Goal: Check status: Check status

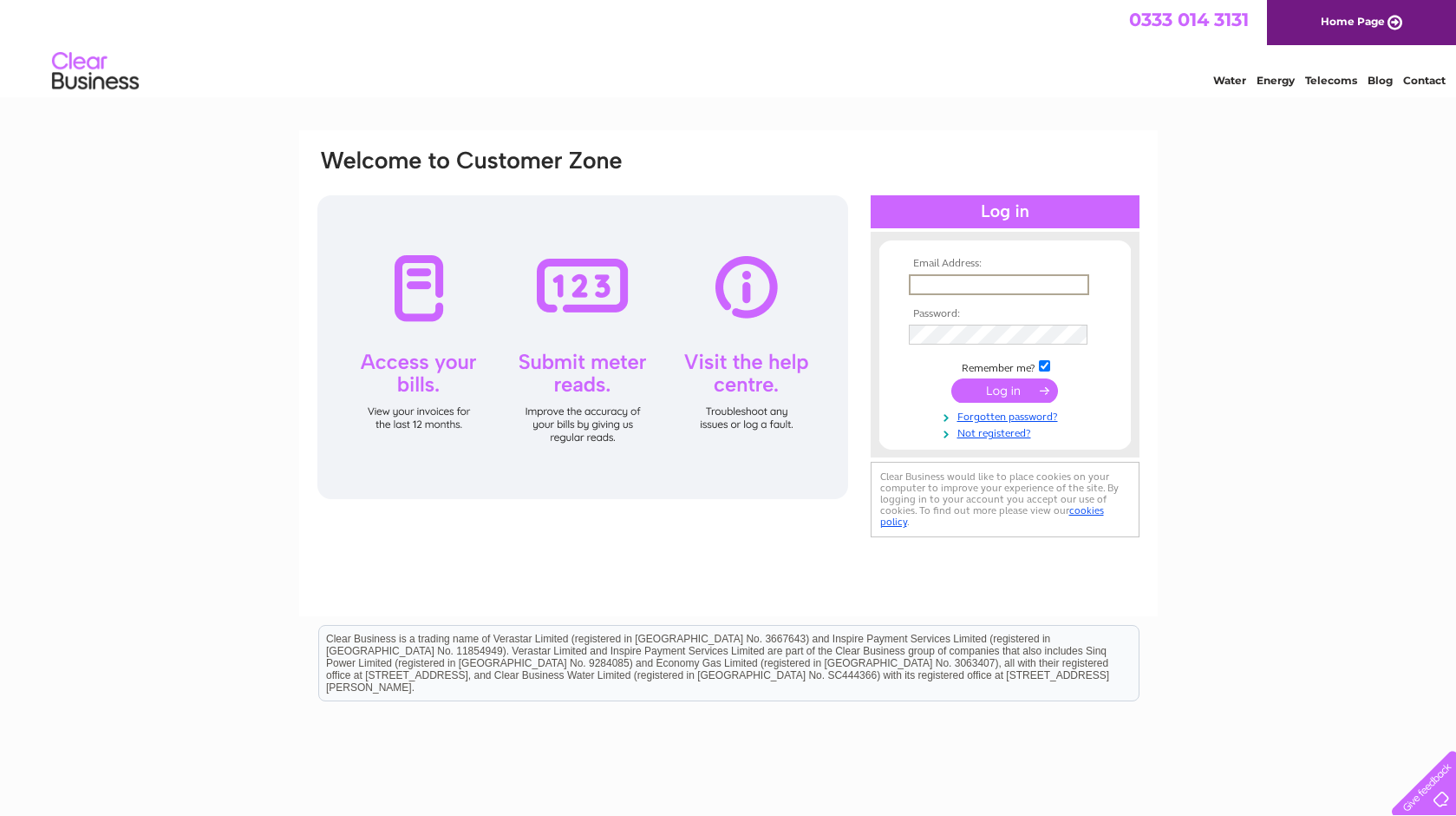
type input "redunay@hotmail.com"
click at [993, 395] on input "submit" at bounding box center [1004, 388] width 107 height 24
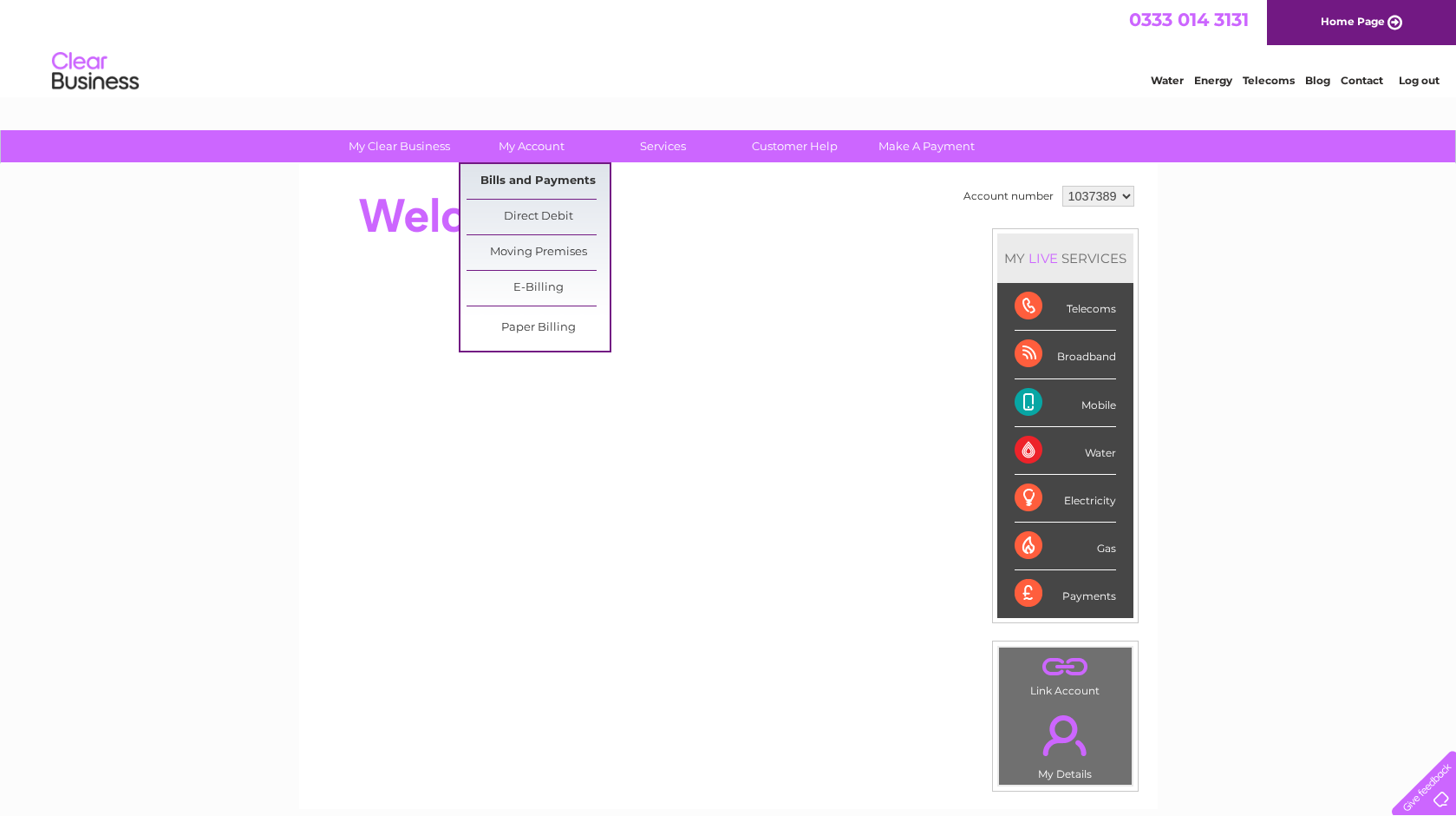
click at [535, 173] on link "Bills and Payments" at bounding box center [538, 181] width 143 height 34
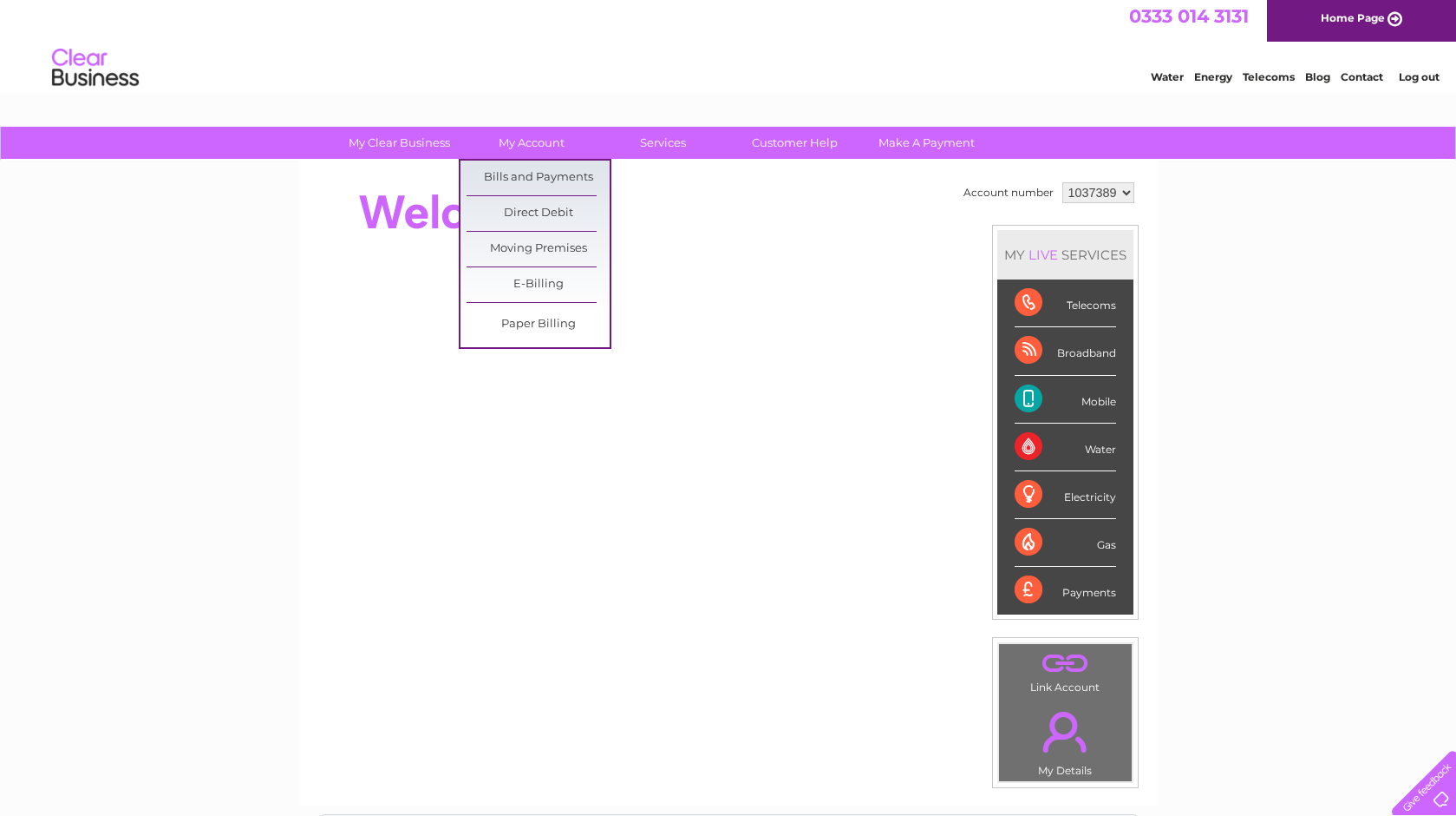
scroll to position [12, 0]
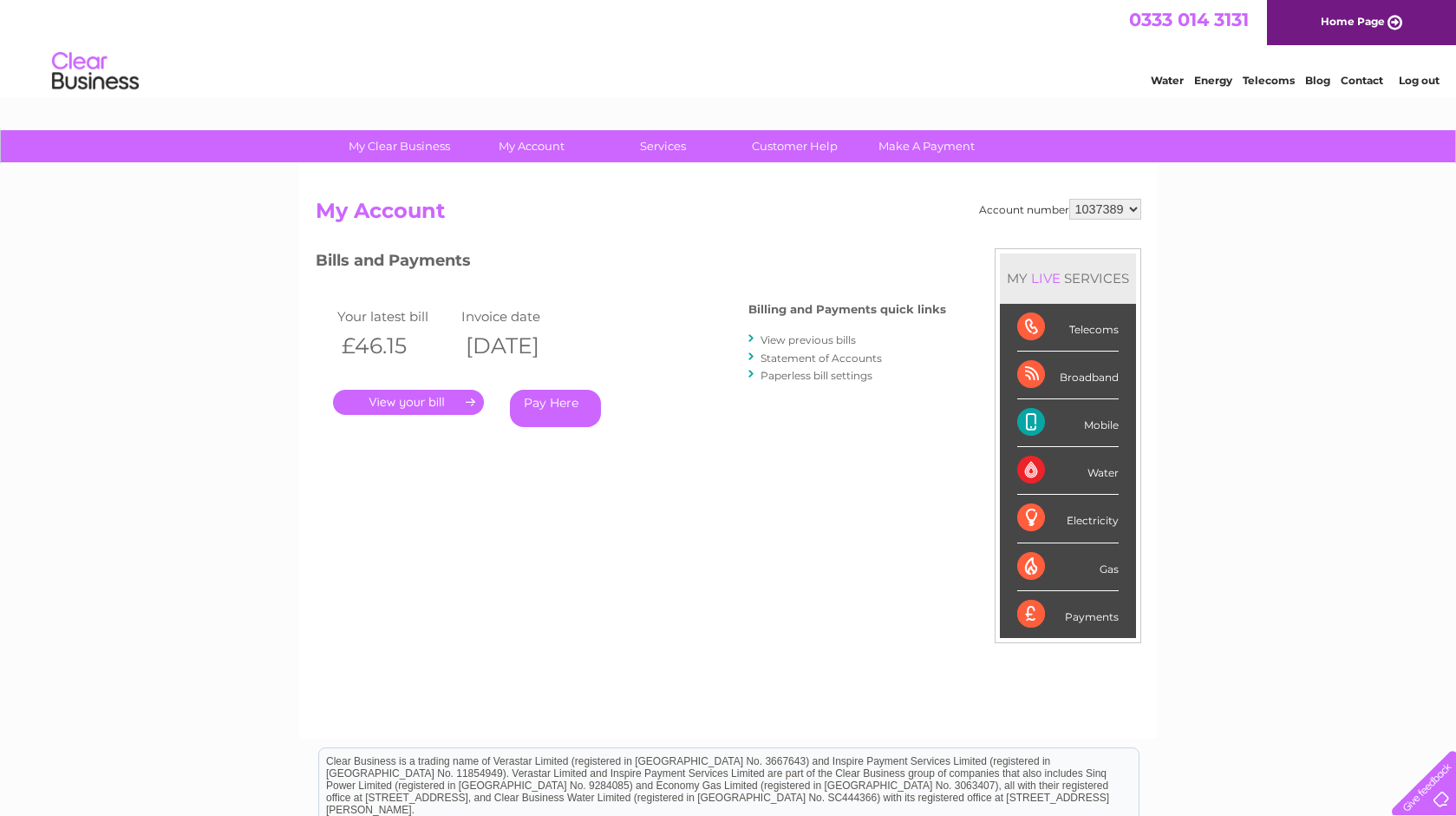
click at [409, 395] on link "." at bounding box center [409, 402] width 151 height 25
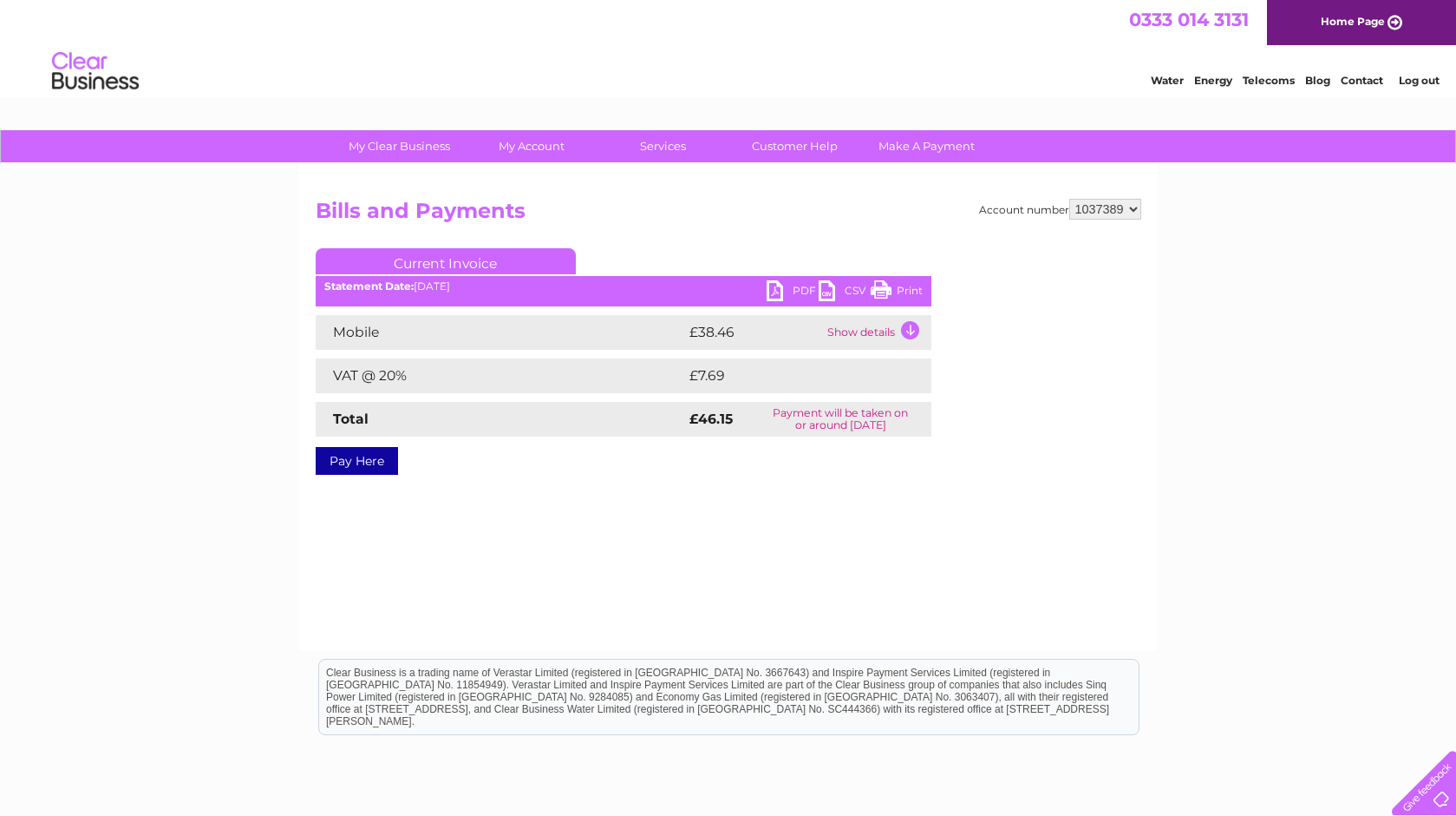
click at [914, 328] on td "Show details" at bounding box center [877, 332] width 109 height 34
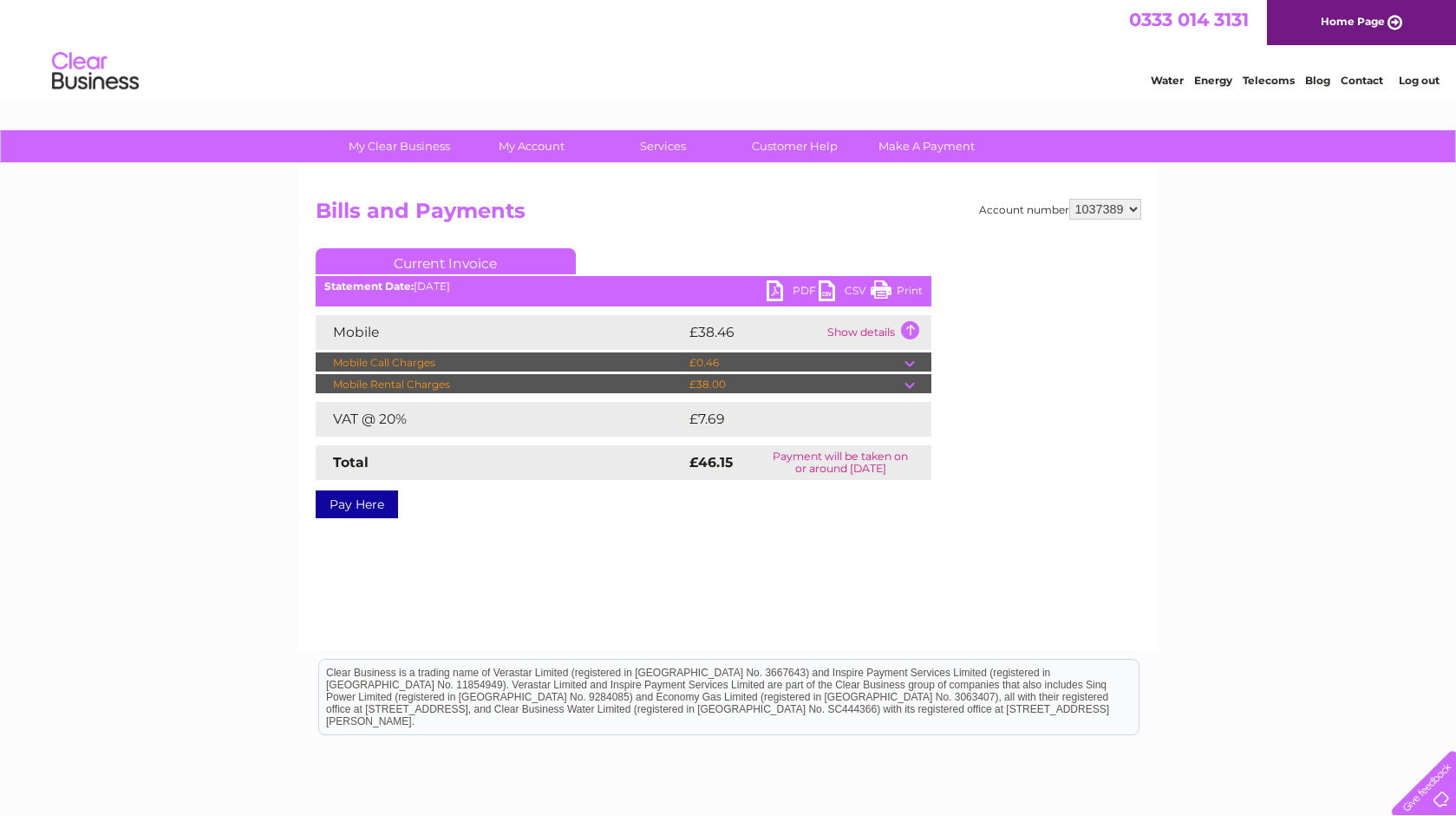
click at [1417, 78] on link "Log out" at bounding box center [1420, 79] width 41 height 13
